Goal: Transaction & Acquisition: Book appointment/travel/reservation

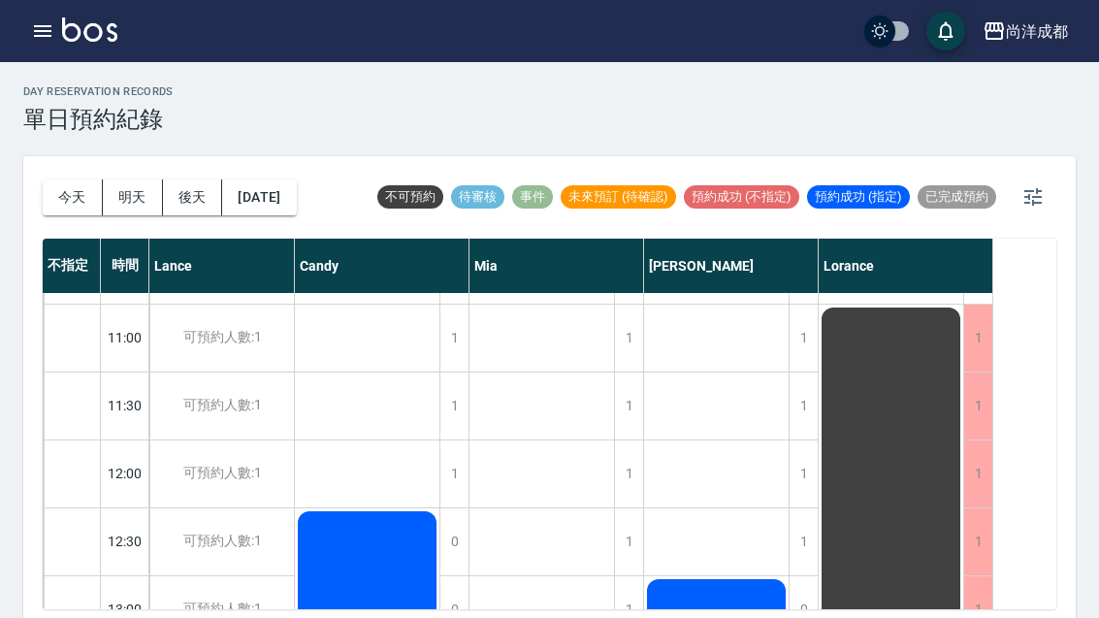
scroll to position [124, 0]
click at [62, 195] on button "今天" at bounding box center [73, 198] width 60 height 36
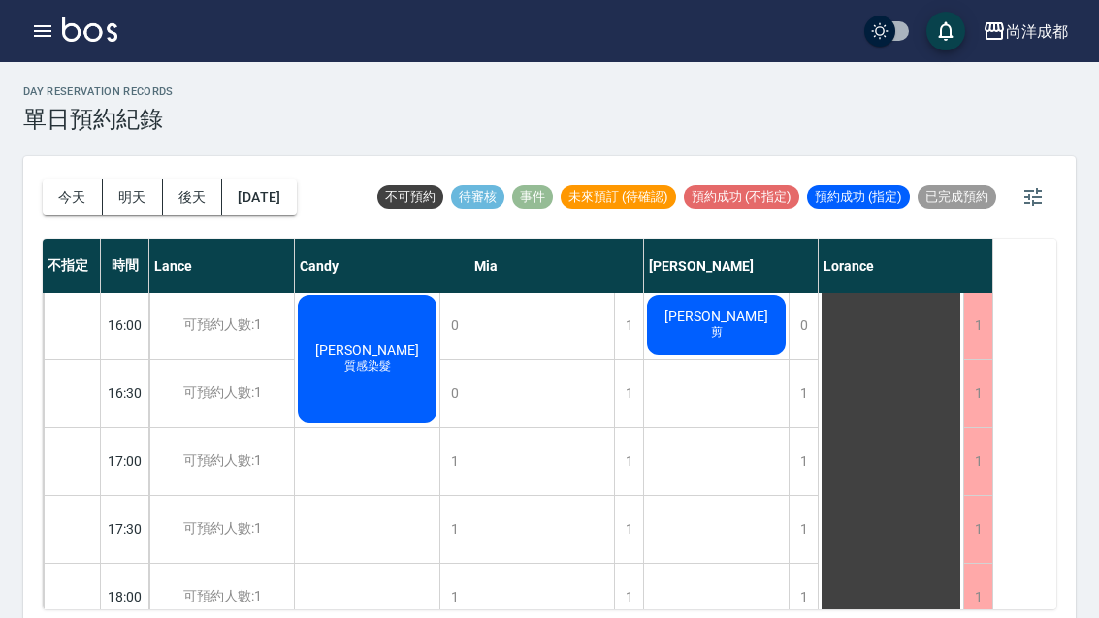
scroll to position [700, 0]
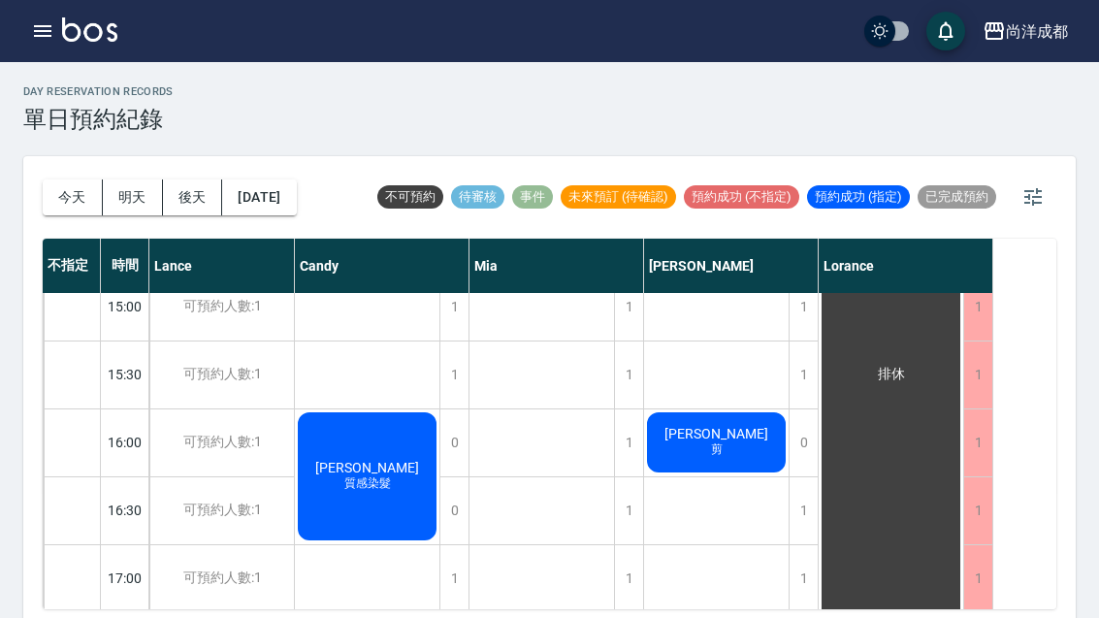
click at [737, 458] on div "[PERSON_NAME]" at bounding box center [716, 442] width 145 height 66
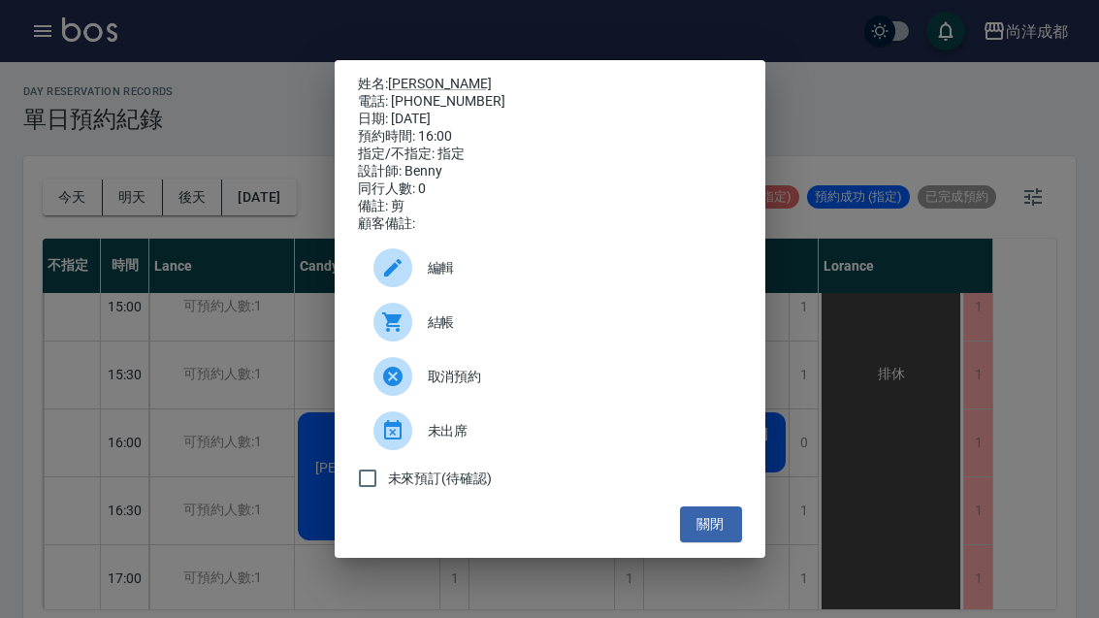
click at [718, 542] on button "關閉" at bounding box center [711, 524] width 62 height 36
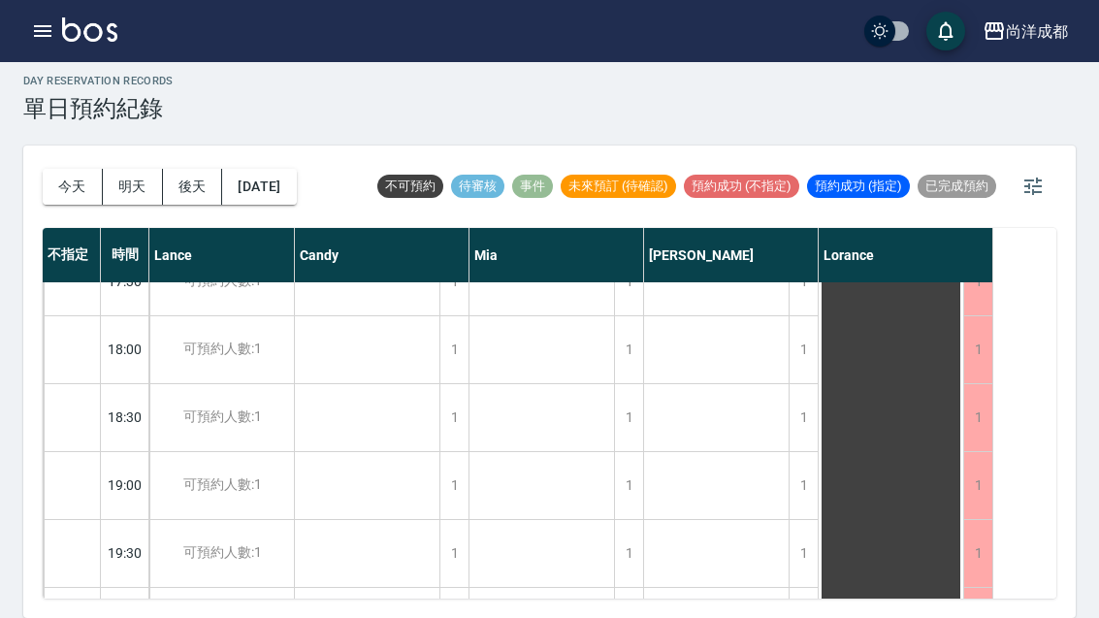
scroll to position [61, 0]
click at [214, 520] on div "可預約人數:1" at bounding box center [221, 553] width 145 height 67
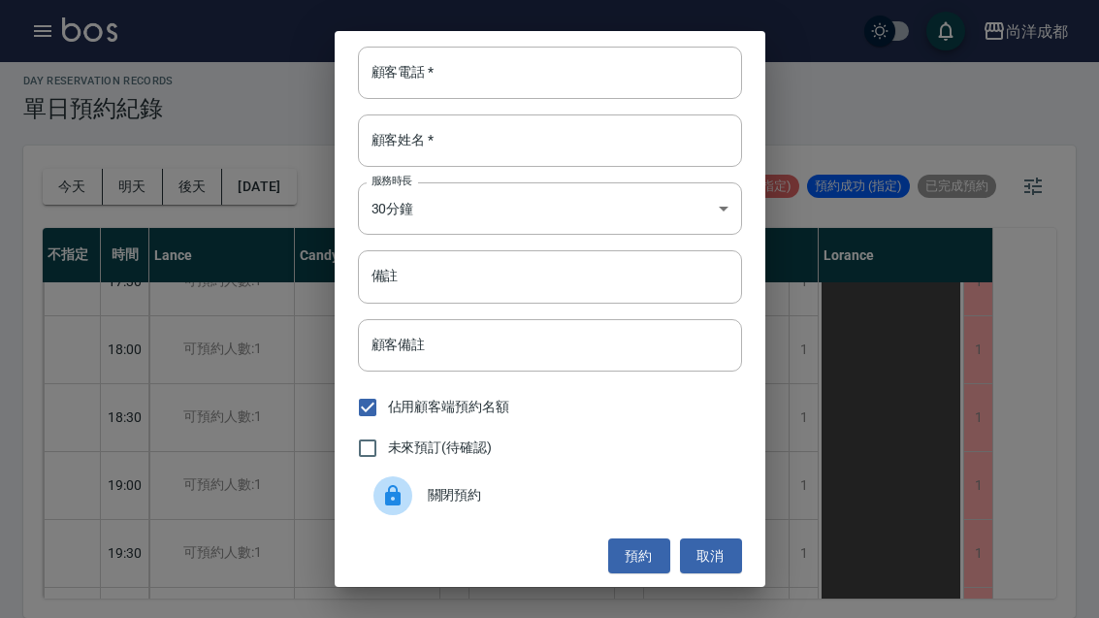
click at [451, 65] on input "顧客電話   *" at bounding box center [550, 73] width 384 height 52
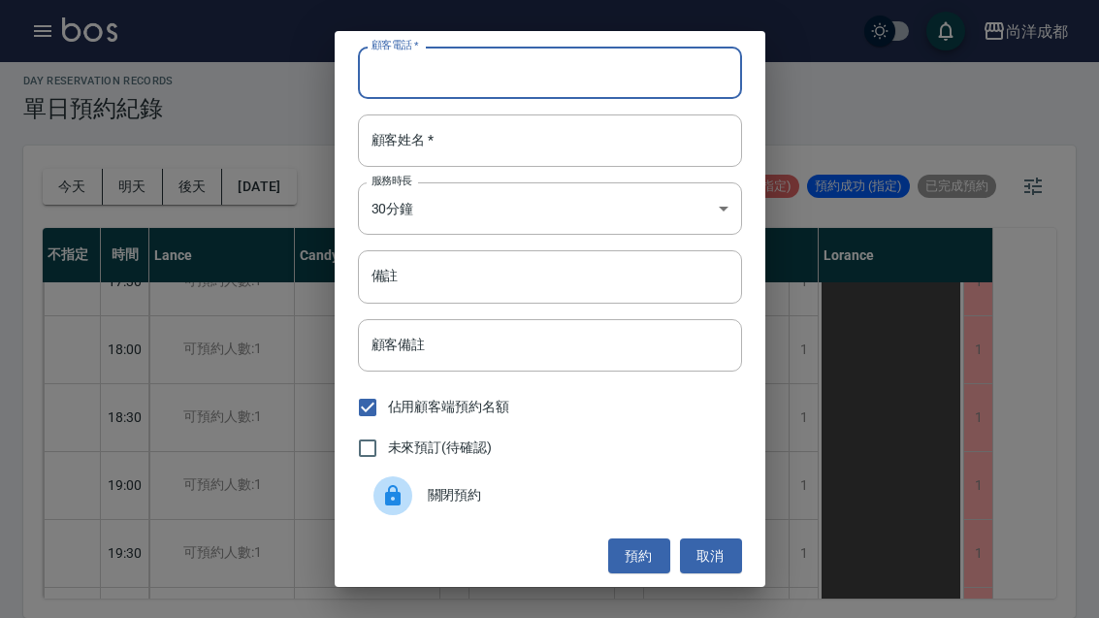
scroll to position [60, 0]
type input "0937081681"
click at [401, 130] on div "顧客姓名   * 顧客姓名   *" at bounding box center [550, 140] width 384 height 52
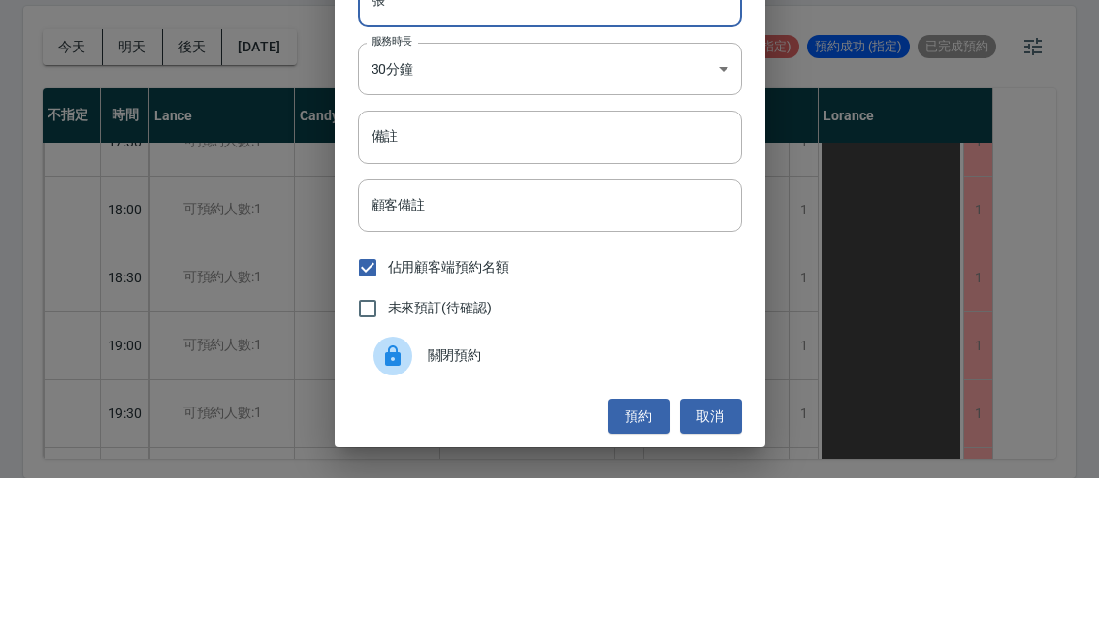
type input "張"
click at [653, 250] on input "備註" at bounding box center [550, 276] width 384 height 52
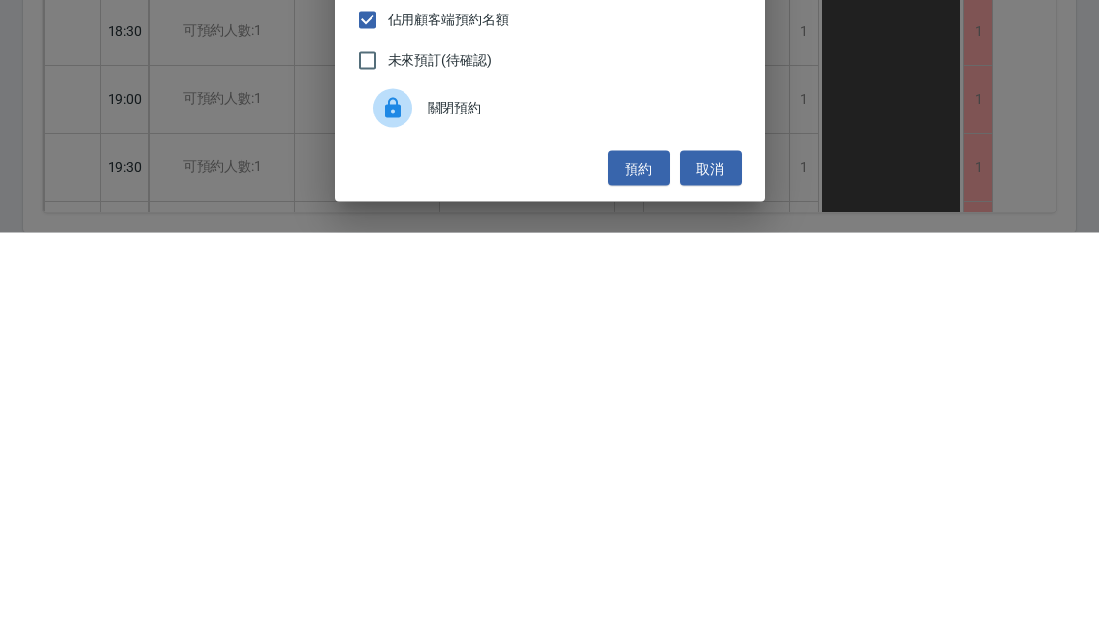
scroll to position [2, 0]
type input "洗剪"
click at [654, 537] on button "預約" at bounding box center [639, 555] width 62 height 36
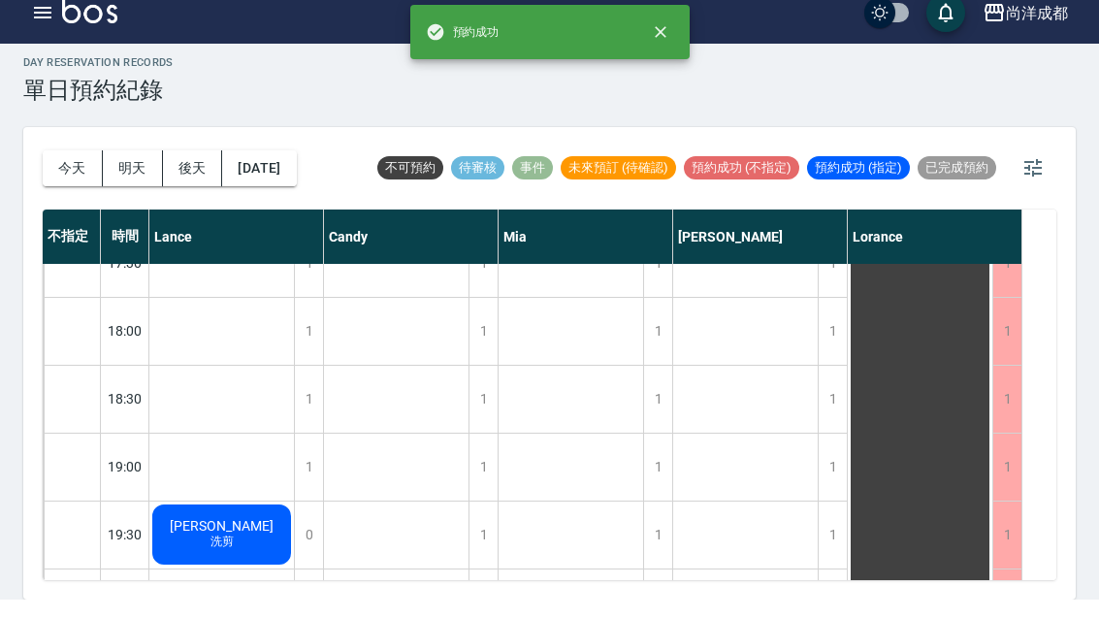
scroll to position [0, 0]
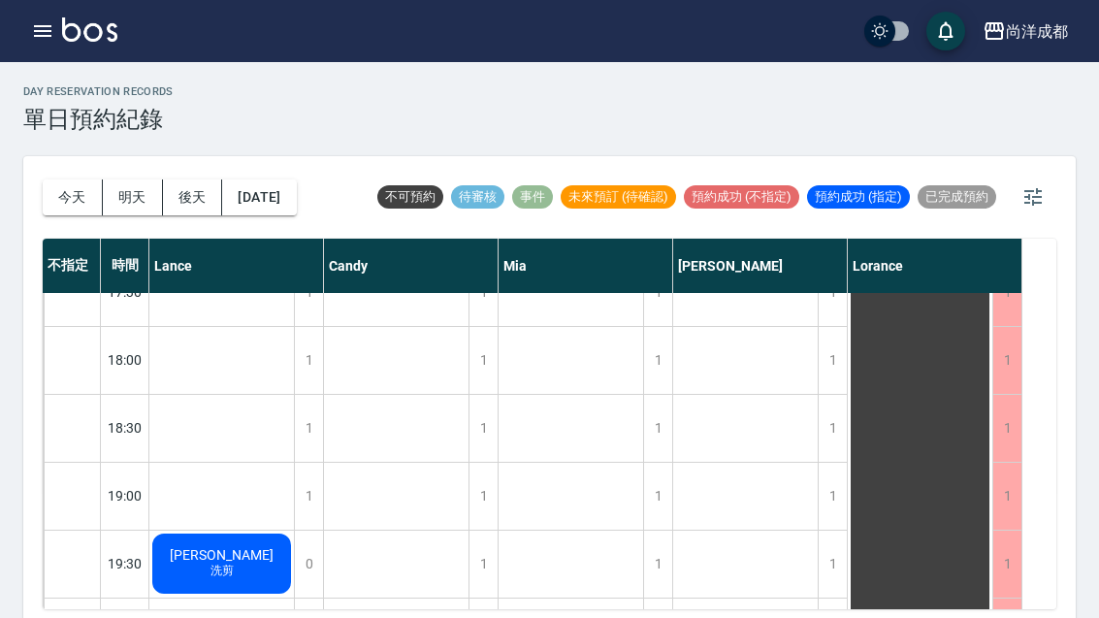
click at [76, 185] on button "今天" at bounding box center [73, 198] width 60 height 36
click at [65, 193] on button "今天" at bounding box center [73, 198] width 60 height 36
click at [64, 192] on button "今天" at bounding box center [73, 198] width 60 height 36
click at [79, 190] on button "今天" at bounding box center [73, 198] width 60 height 36
